Goal: Find specific page/section: Find specific page/section

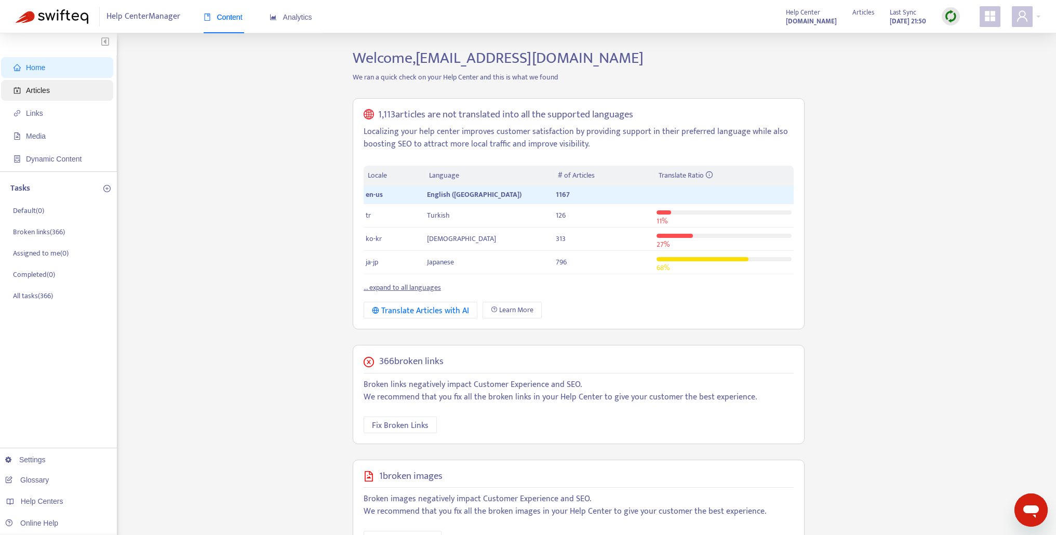
click at [25, 89] on span "Articles" at bounding box center [59, 90] width 91 height 21
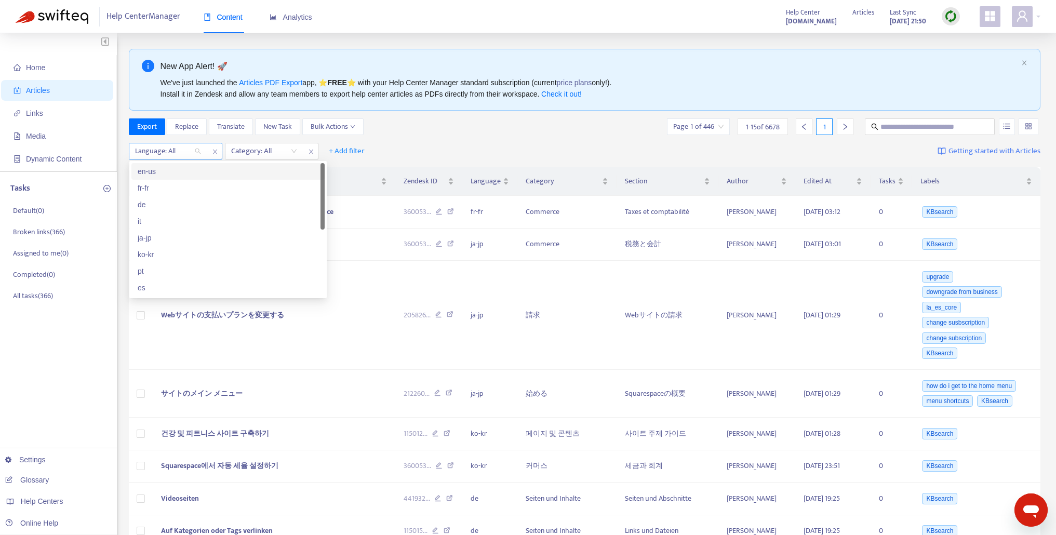
click at [197, 151] on div "Language: All" at bounding box center [167, 151] width 77 height 16
click at [184, 174] on div "en-us" at bounding box center [228, 171] width 181 height 11
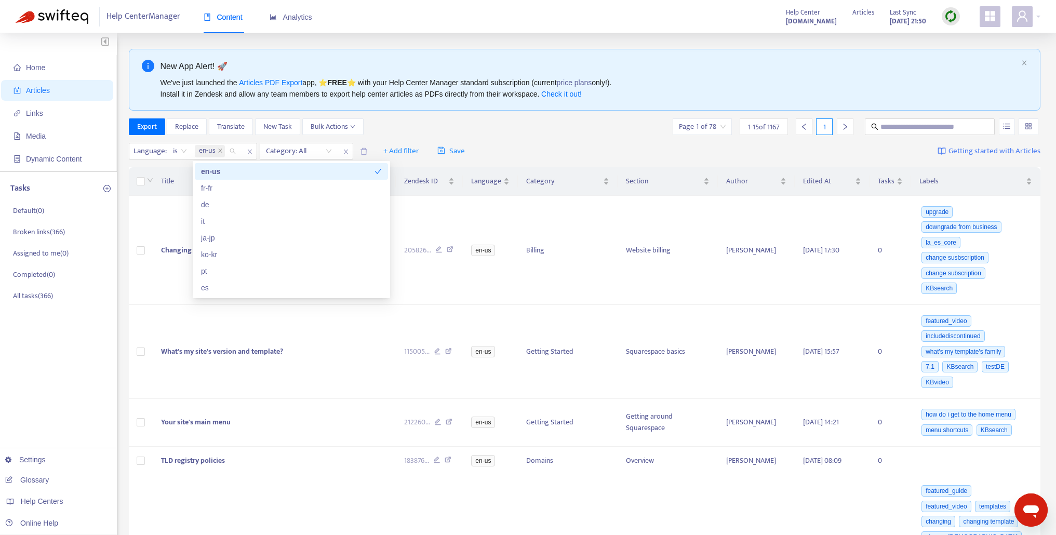
click at [301, 171] on div "en-us" at bounding box center [287, 171] width 173 height 11
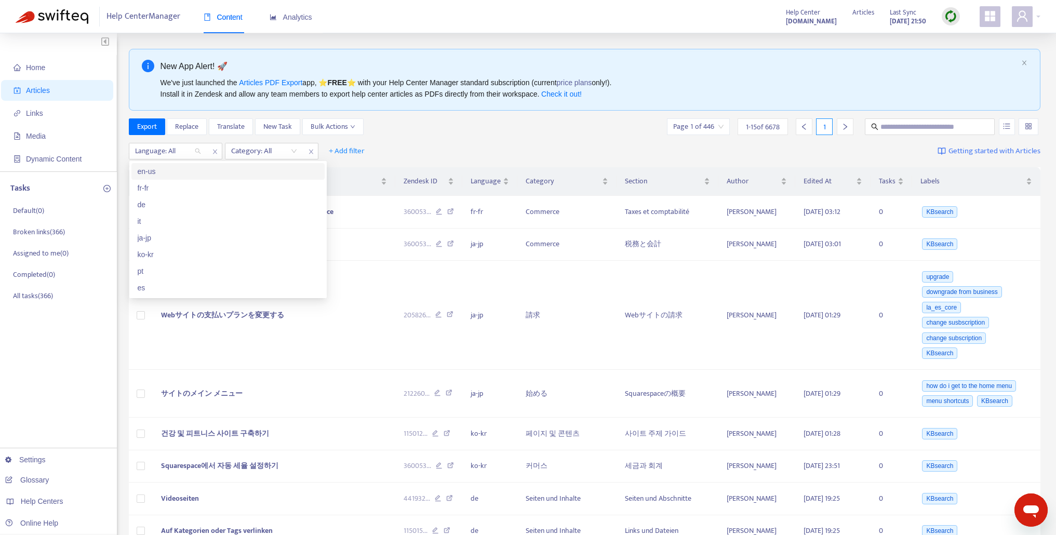
click at [237, 166] on div "en-us" at bounding box center [228, 171] width 181 height 11
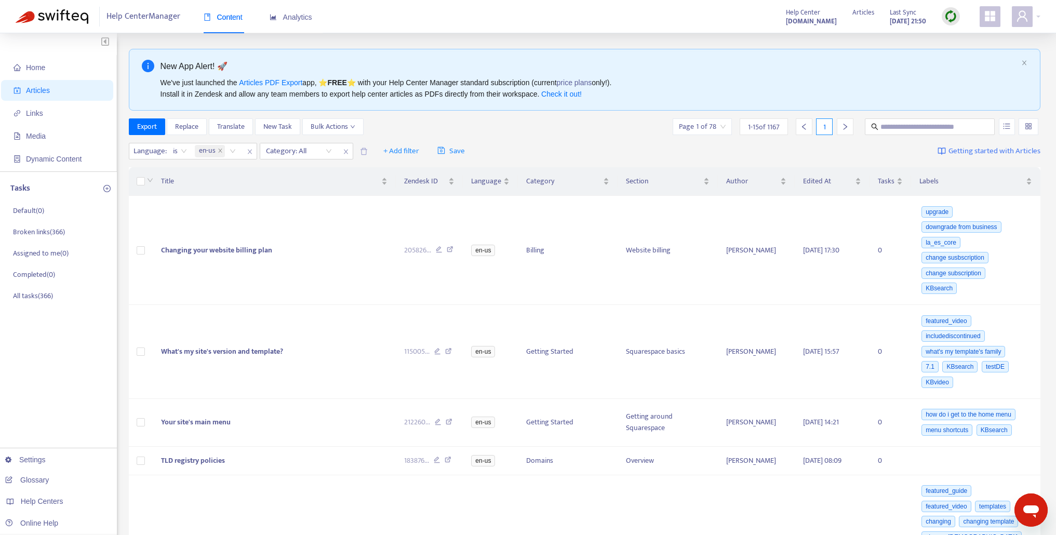
click at [523, 126] on div "Export Replace Translate New Task Bulk Actions Page 1 of 78 1 - 15 of 1167 1" at bounding box center [585, 126] width 912 height 17
click at [944, 135] on div "Export Replace Translate New Task Bulk Actions Page 1 of 78 1 - 15 of 1167 1" at bounding box center [585, 128] width 912 height 21
click at [1007, 130] on button "button" at bounding box center [1007, 126] width 16 height 17
click at [948, 163] on span "Match Exact Phrase" at bounding box center [972, 161] width 68 height 11
click at [1008, 128] on icon "unordered-list" at bounding box center [1006, 127] width 7 height 6
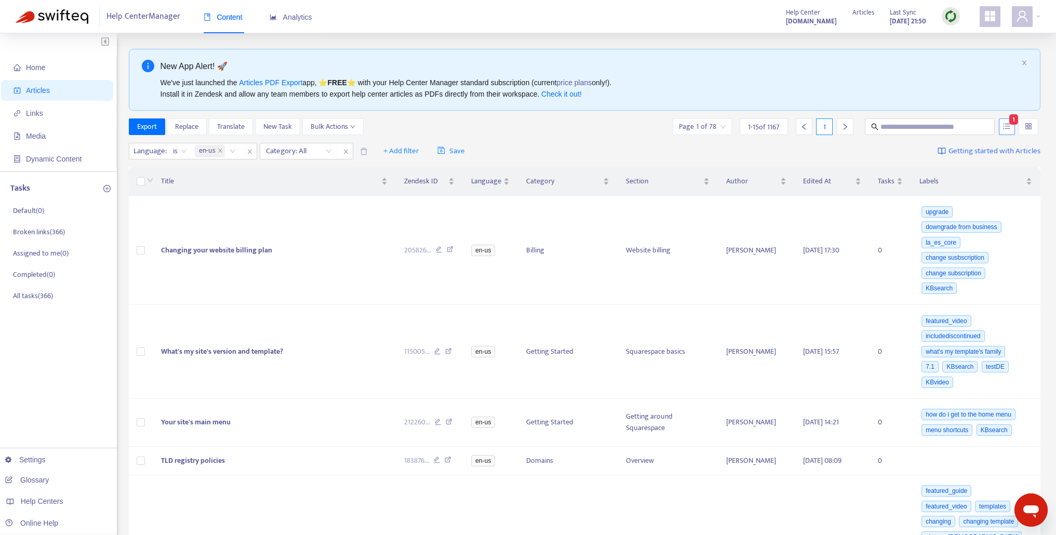
click at [1000, 131] on button "button" at bounding box center [1007, 126] width 16 height 17
click at [908, 126] on input "text" at bounding box center [930, 126] width 100 height 11
type input "**********"
